Goal: Check status

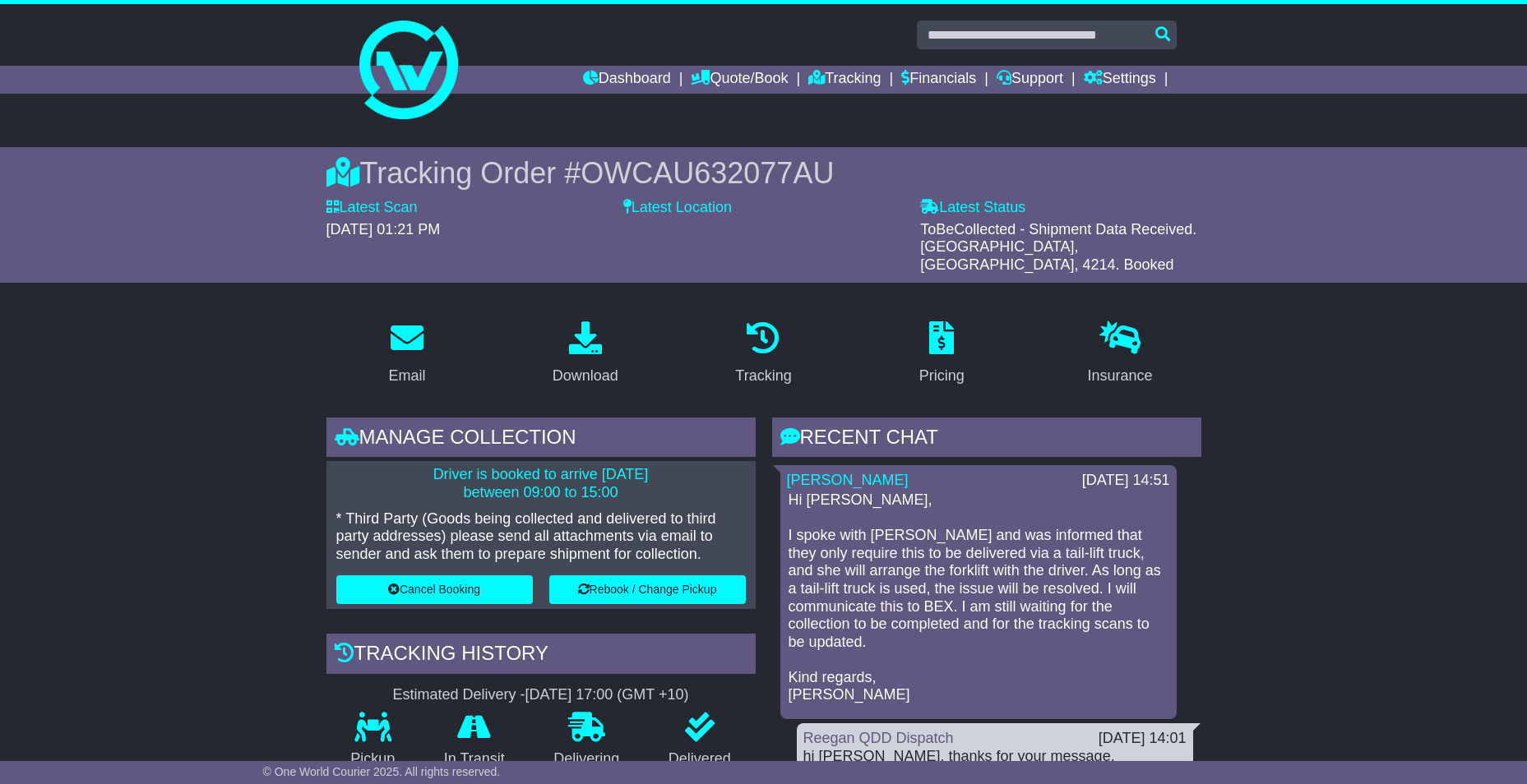
scroll to position [247, 0]
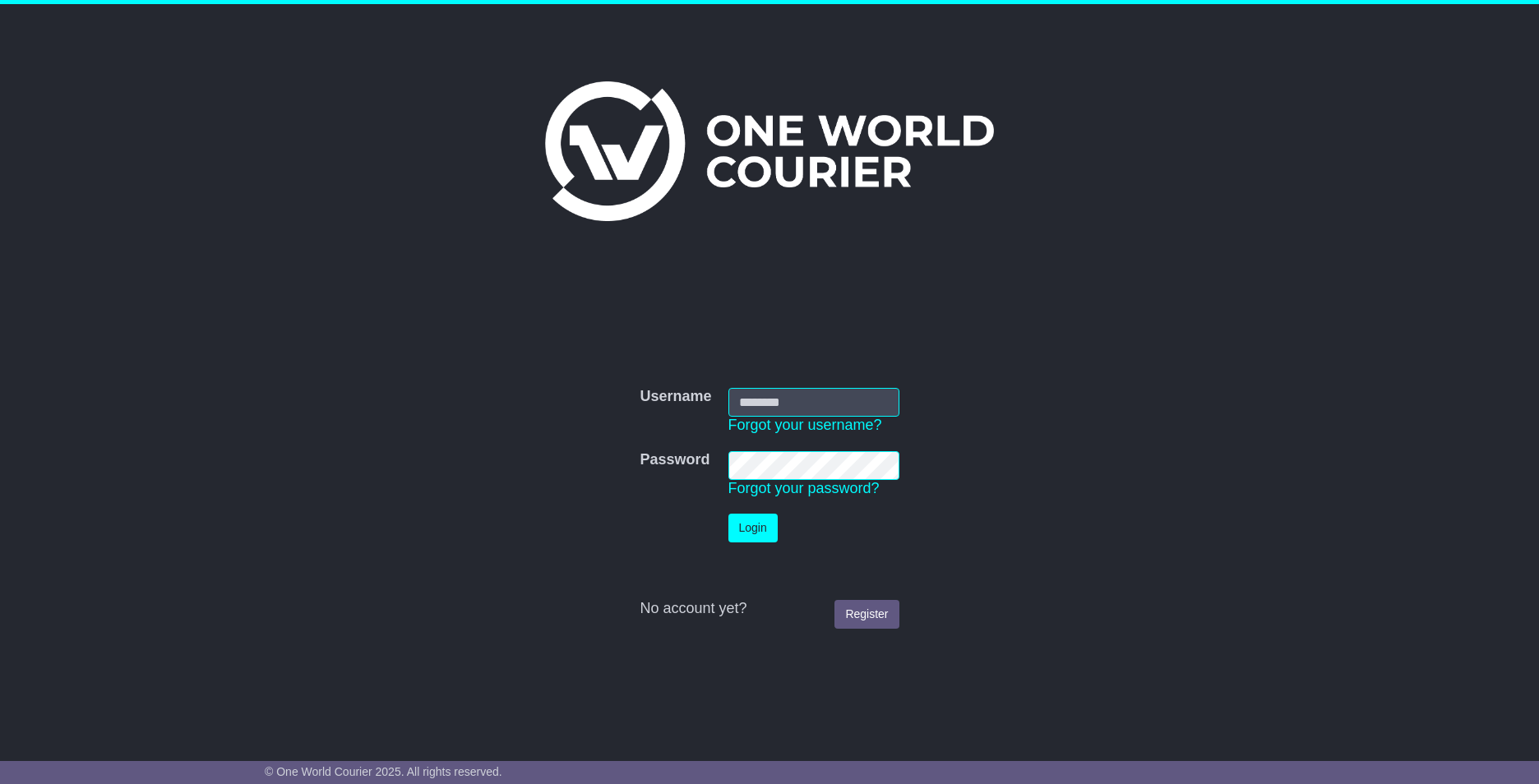
type input "**********"
click at [766, 535] on button "Login" at bounding box center [754, 528] width 49 height 29
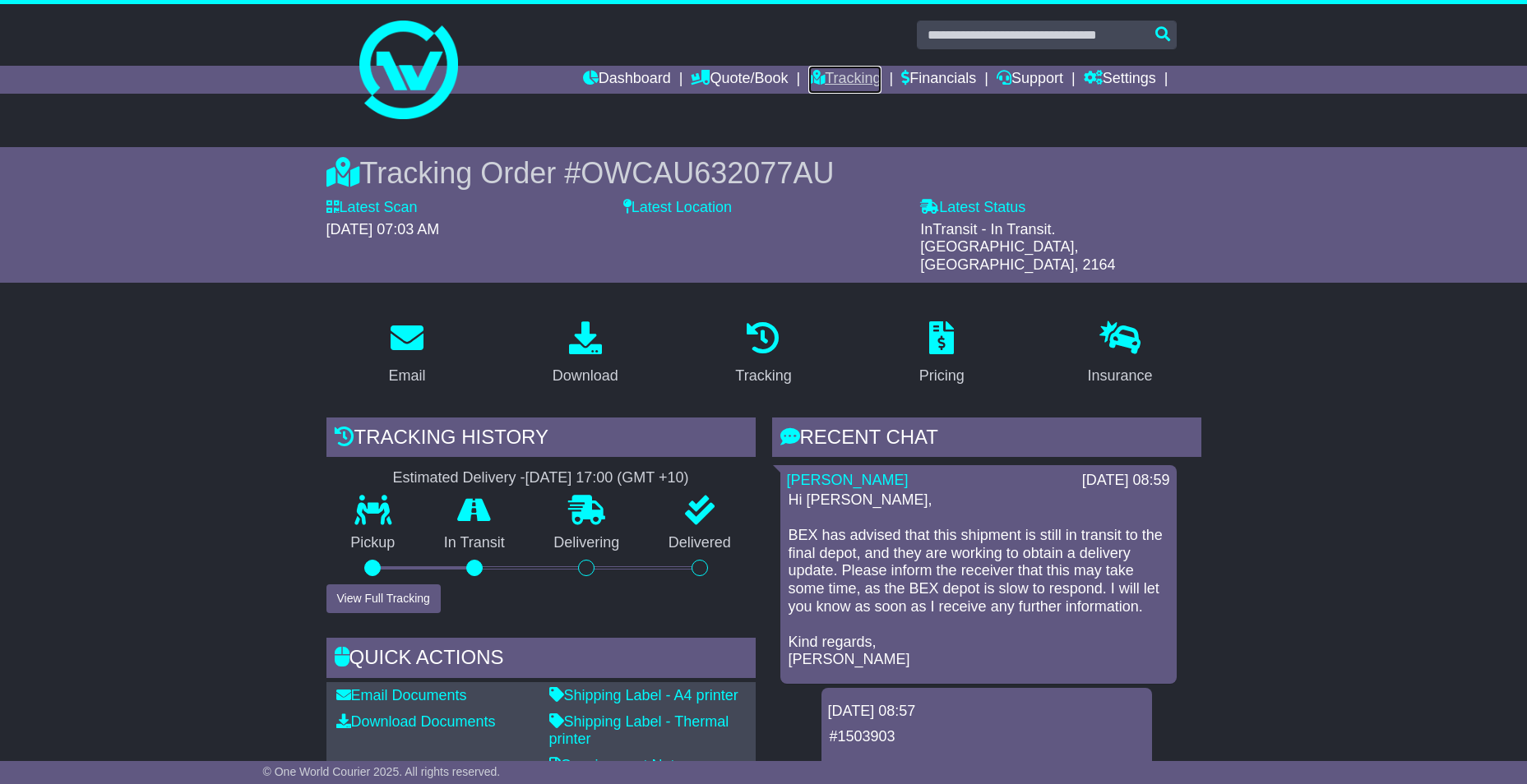
click at [838, 87] on link "Tracking" at bounding box center [843, 80] width 72 height 28
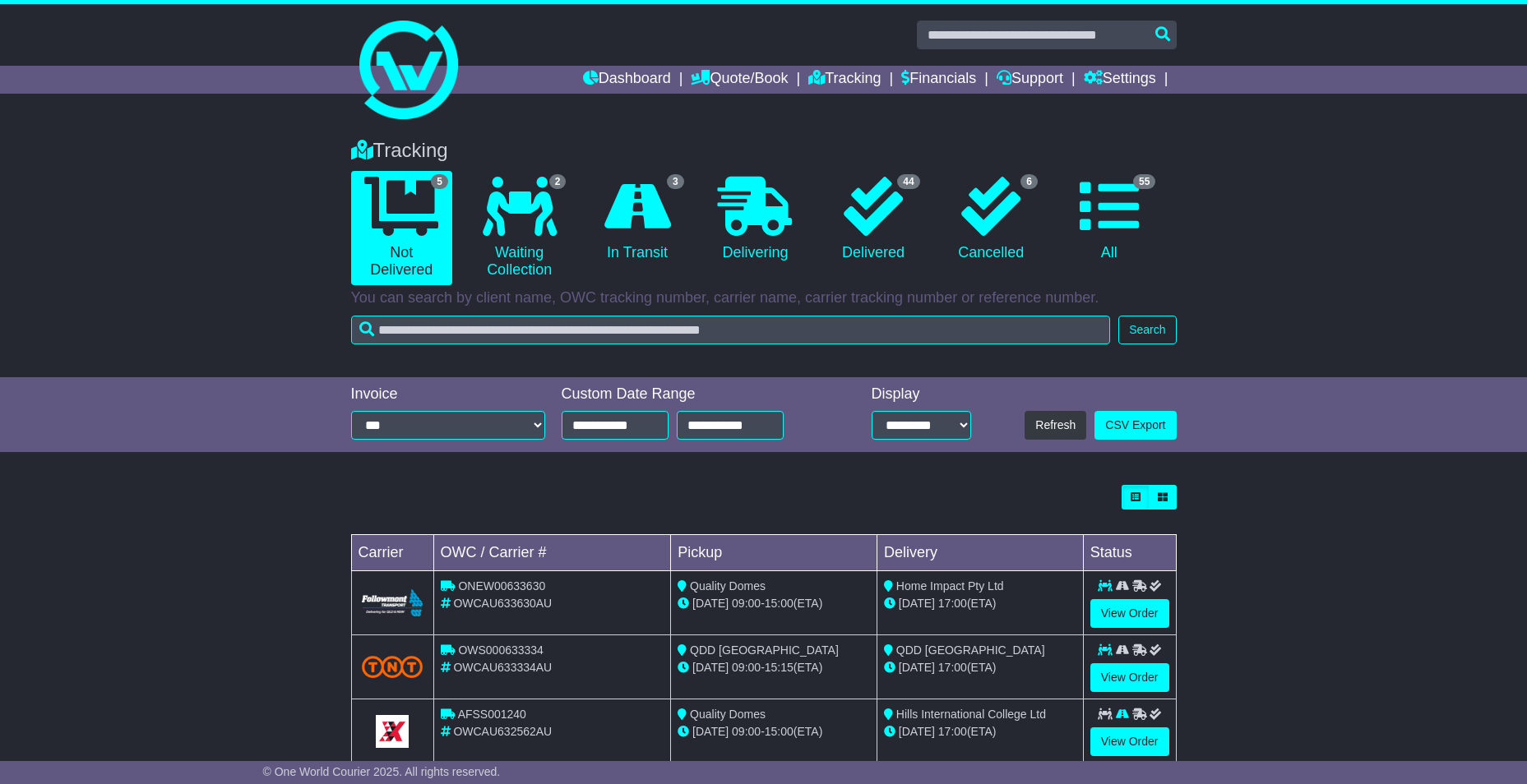
click at [1386, 341] on div "Tracking 5 Not Delivered 2 Waiting Collection 3 In Transit 0 Delivering 6" at bounding box center [764, 249] width 1527 height 254
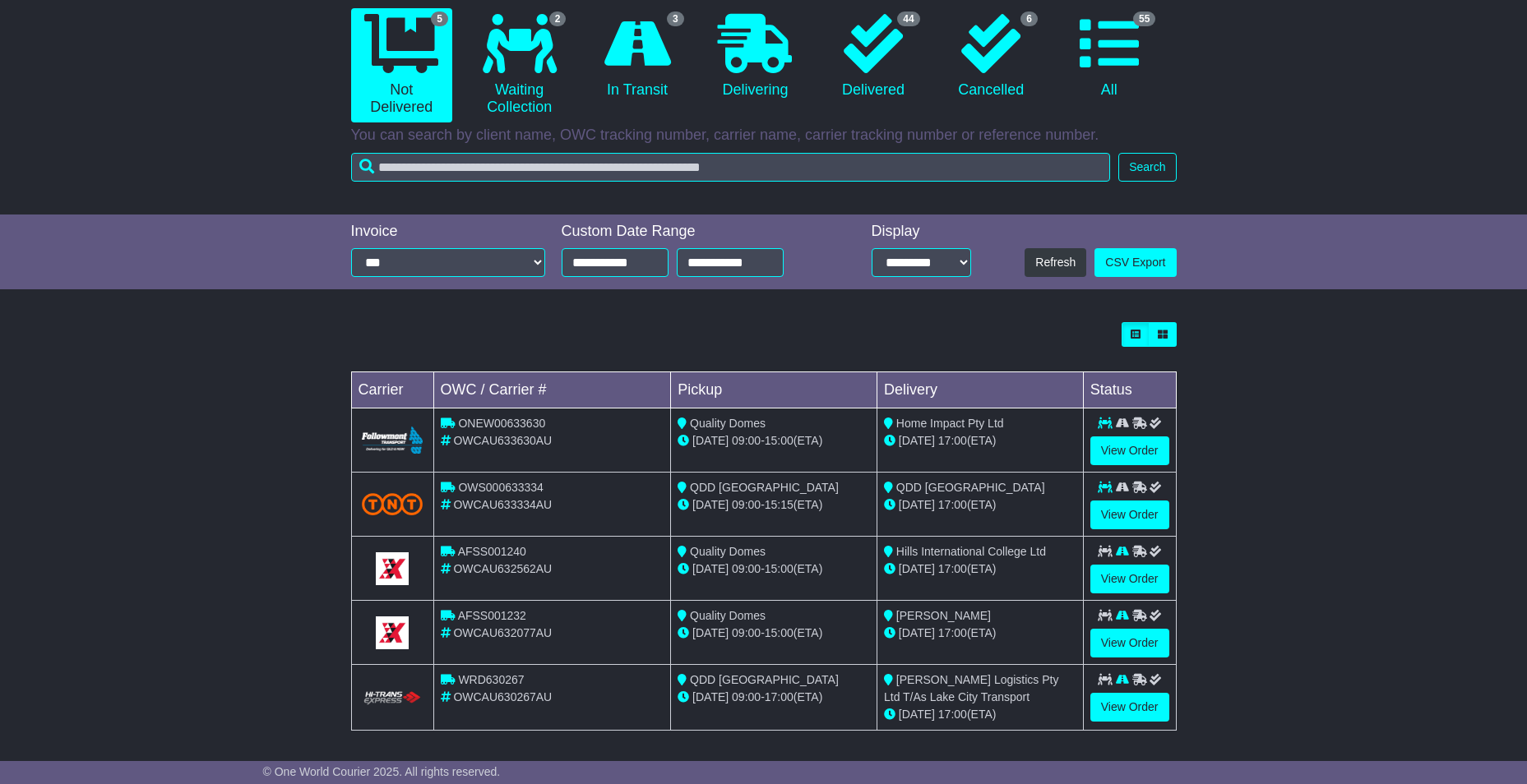
scroll to position [165, 0]
